Goal: Information Seeking & Learning: Find specific fact

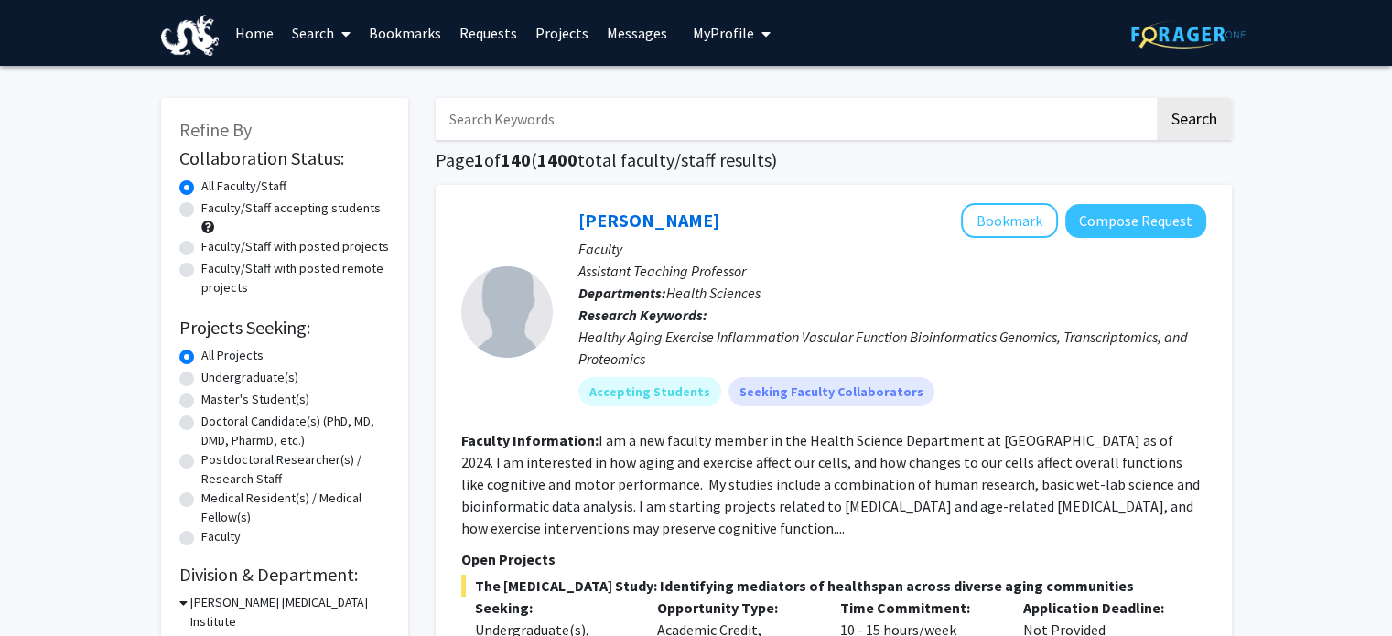
click at [531, 131] on input "Search Keywords" at bounding box center [795, 119] width 719 height 42
type input "VIP"
click at [1157, 98] on button "Search" at bounding box center [1194, 119] width 75 height 42
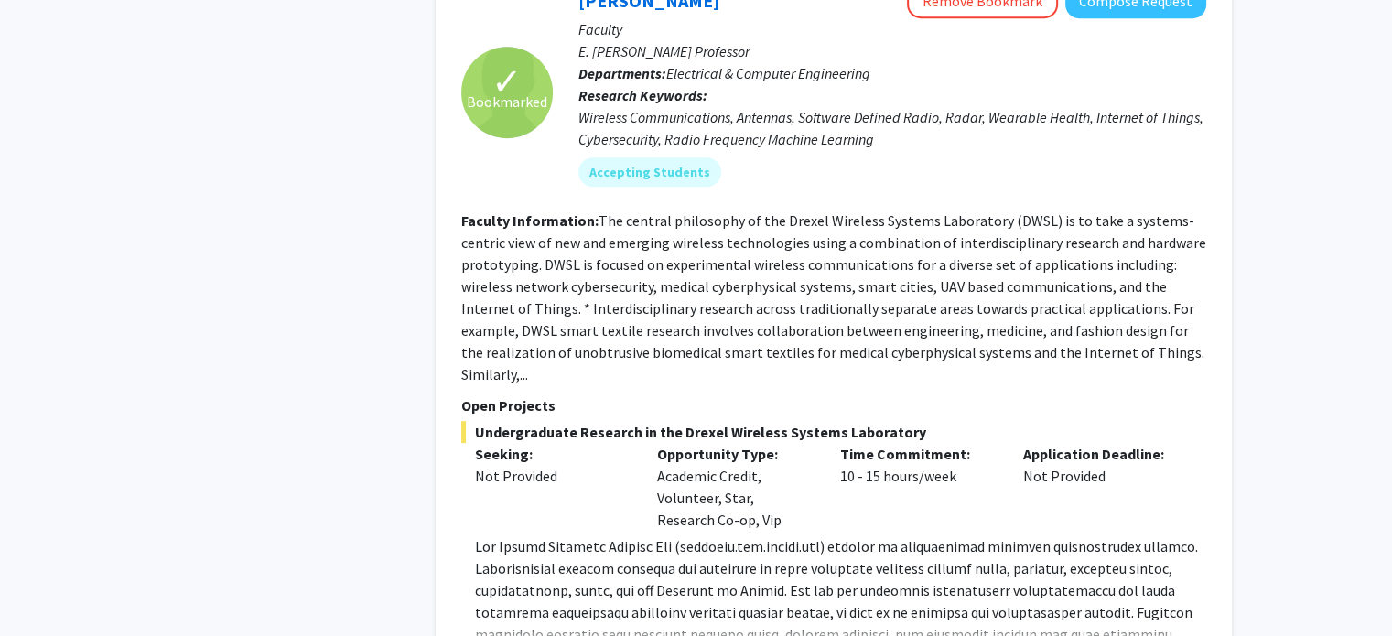
scroll to position [1122, 0]
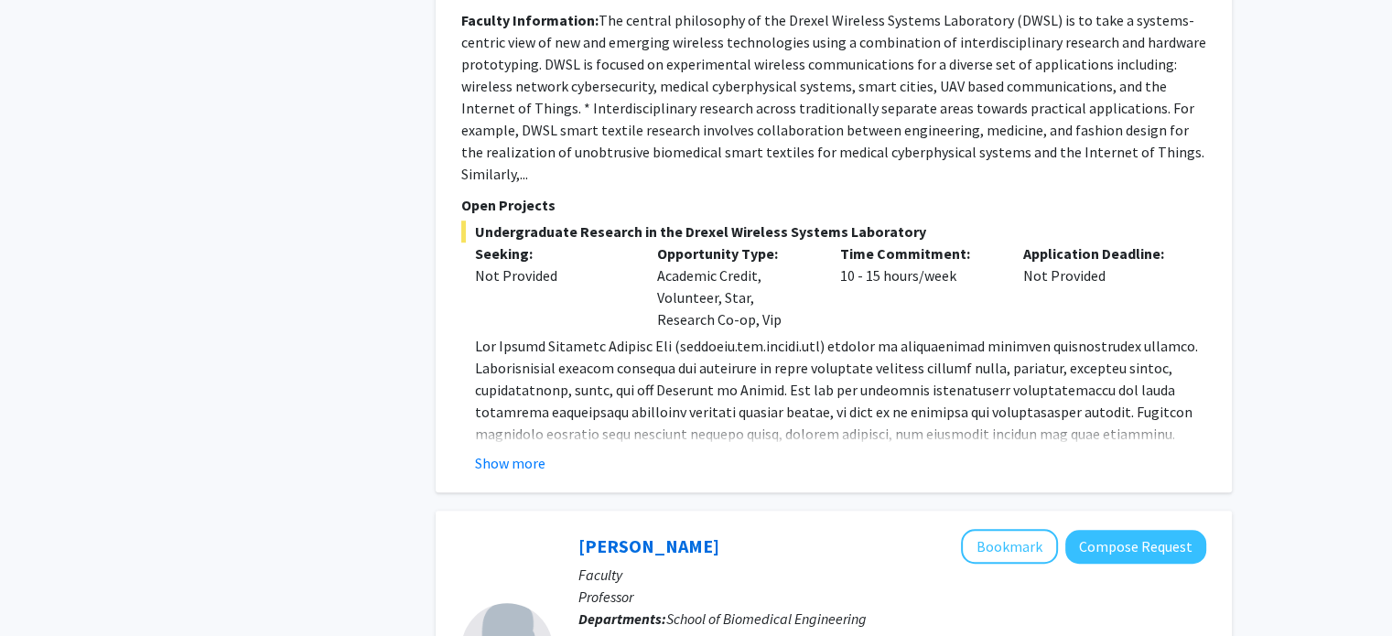
click at [525, 431] on div "✓ Bookmarked [PERSON_NAME] Remove Bookmark Compose Request Faculty E. [PERSON_N…" at bounding box center [834, 129] width 796 height 728
click at [525, 452] on button "Show more" at bounding box center [510, 463] width 70 height 22
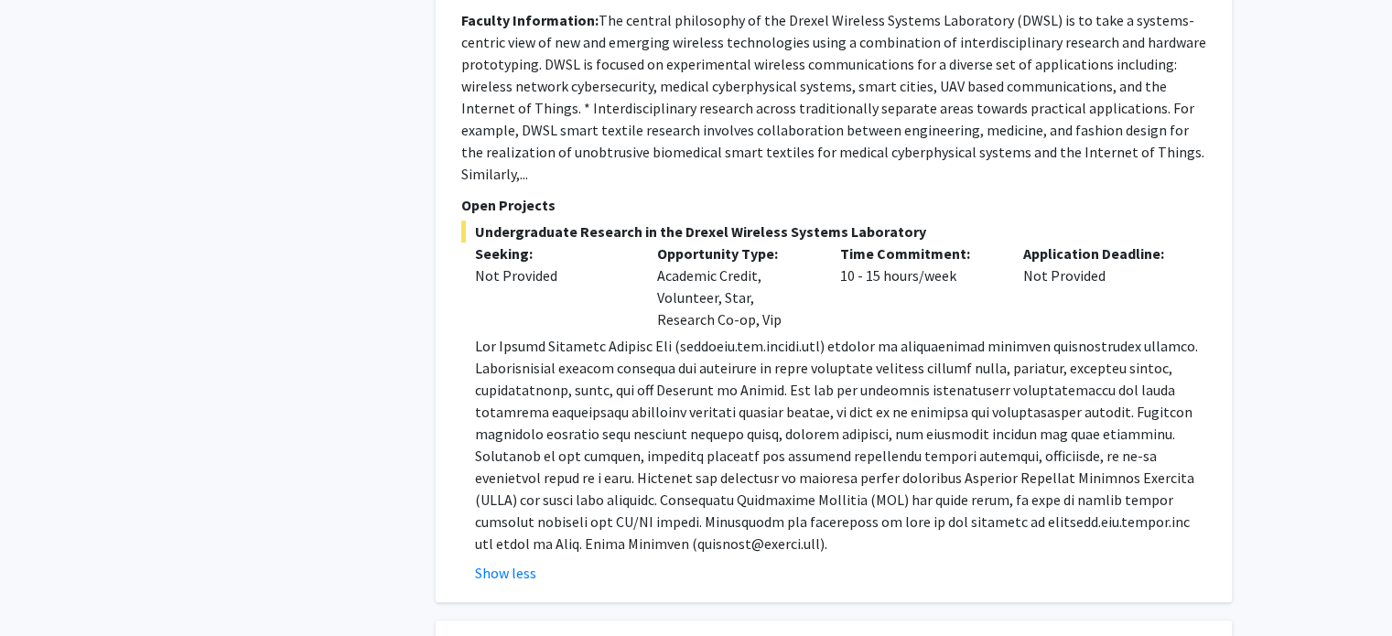
click at [864, 335] on p at bounding box center [840, 445] width 731 height 220
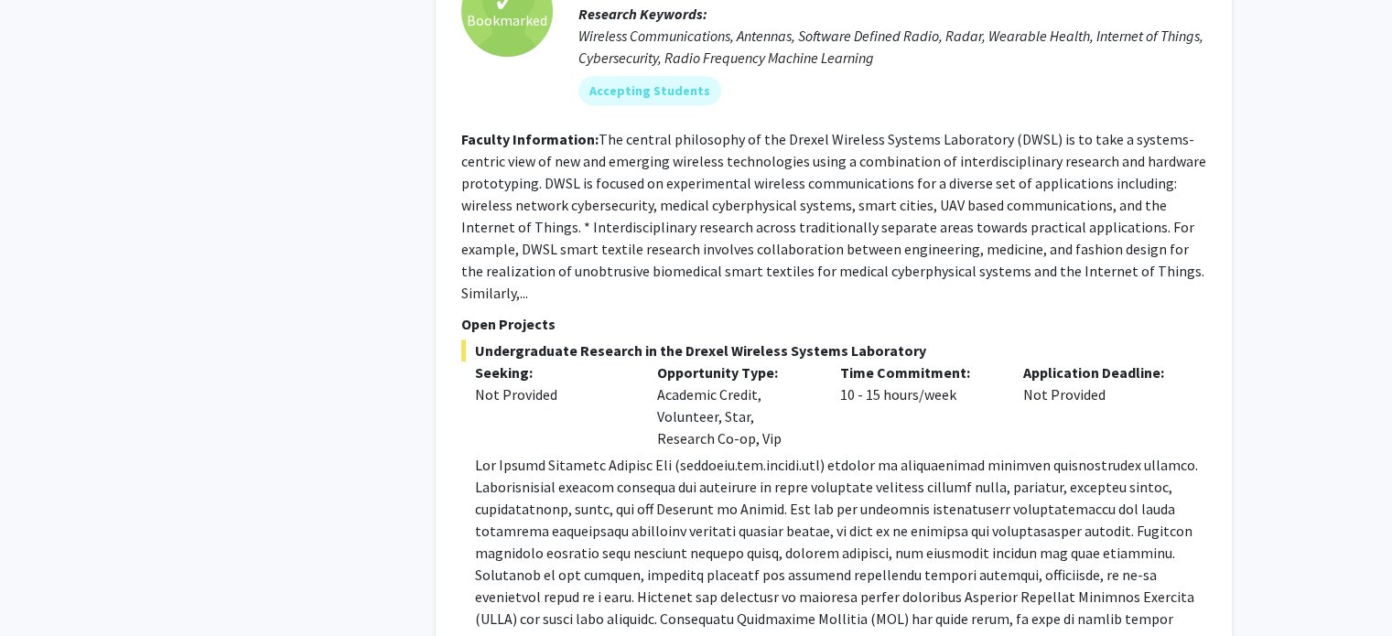
scroll to position [1002, 0]
